Goal: Transaction & Acquisition: Purchase product/service

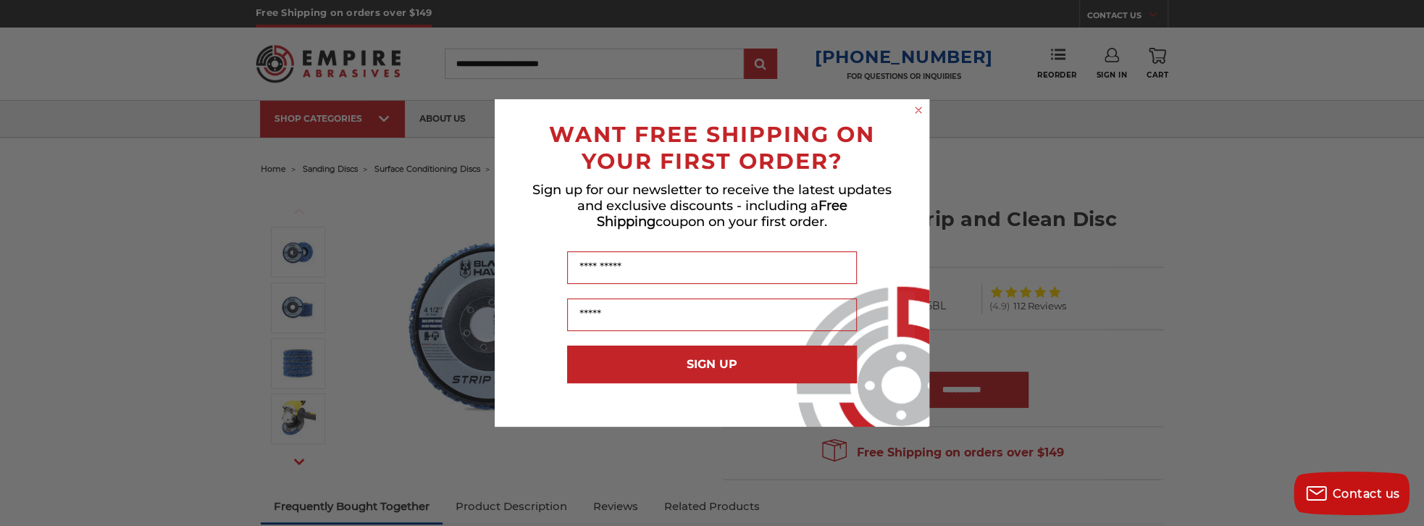
click at [904, 113] on form "WANT FREE SHIPPING ON YOUR FIRST ORDER? Sign up for our newsletter to receive t…" at bounding box center [712, 262] width 435 height 327
click at [920, 112] on circle "Close dialog" at bounding box center [919, 111] width 14 height 14
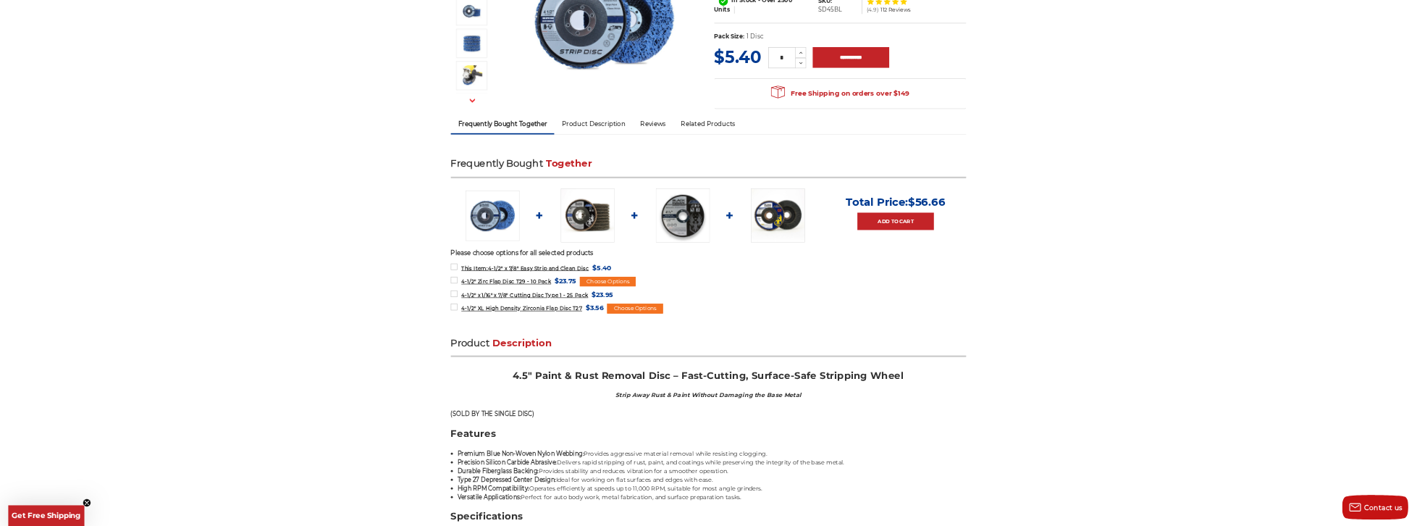
scroll to position [362, 0]
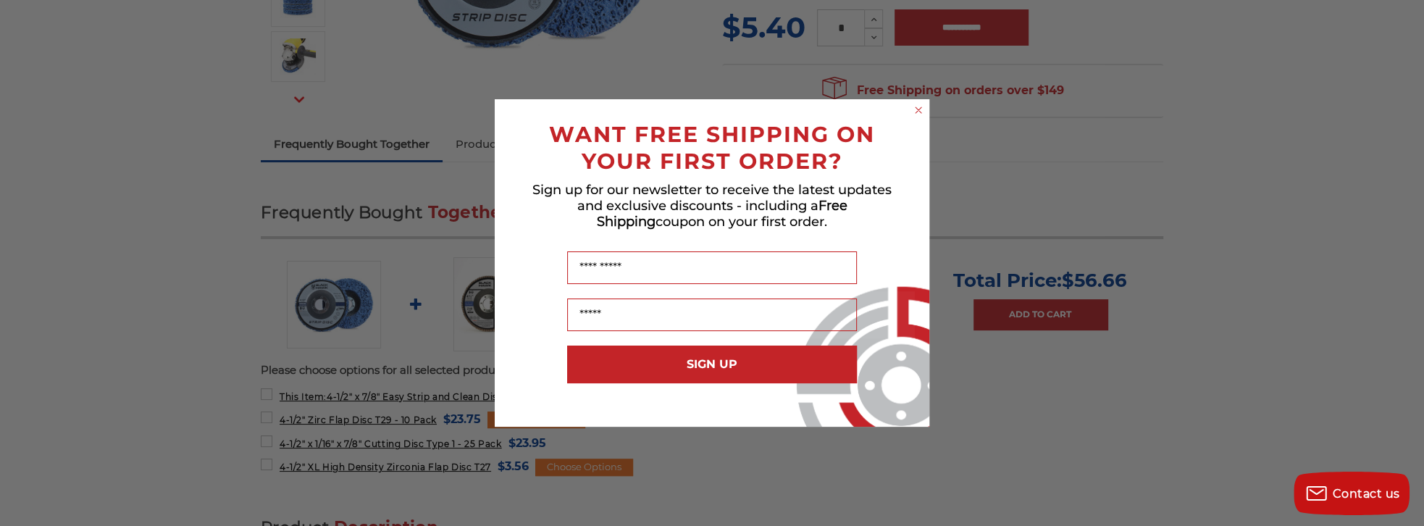
click at [922, 111] on circle "Close dialog" at bounding box center [919, 111] width 14 height 14
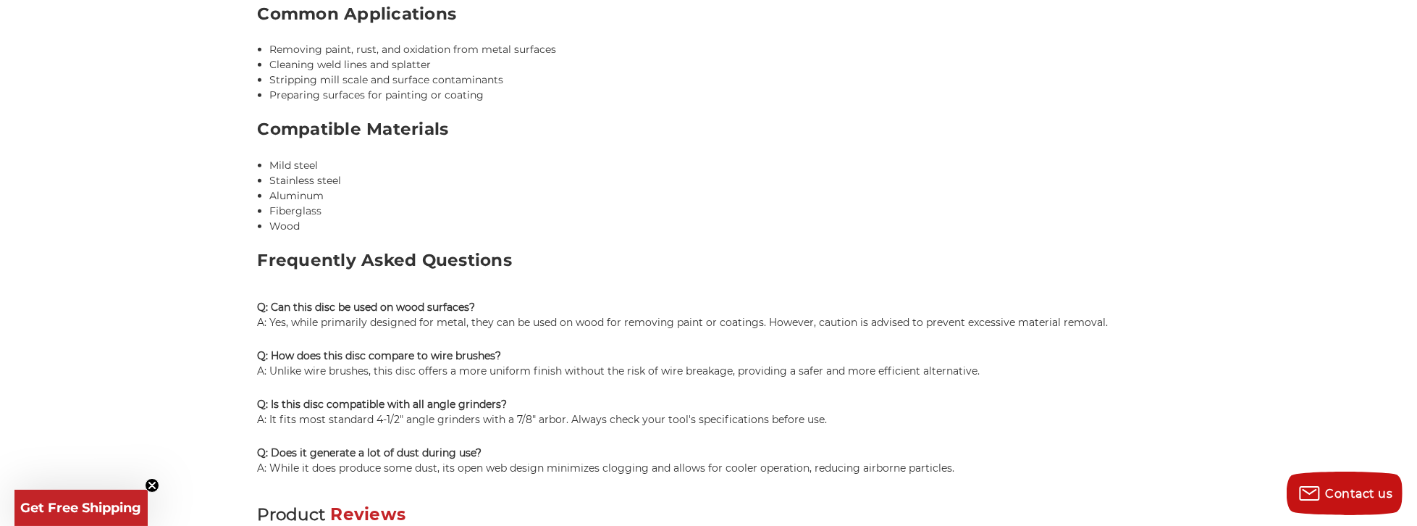
scroll to position [1531, 0]
